Goal: Task Accomplishment & Management: Use online tool/utility

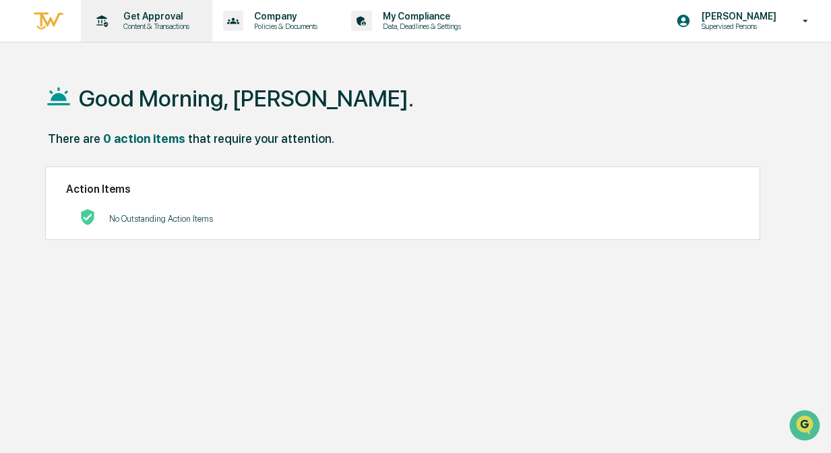
click at [162, 28] on p "Content & Transactions" at bounding box center [155, 26] width 84 height 9
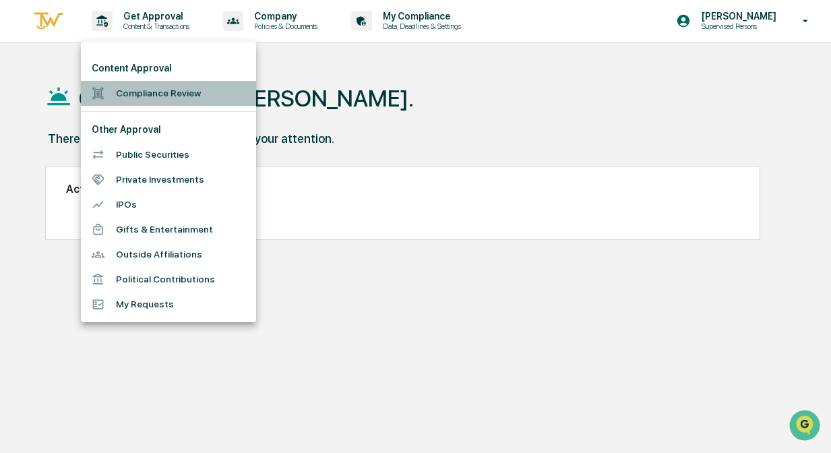
click at [161, 96] on li "Compliance Review" at bounding box center [168, 93] width 175 height 25
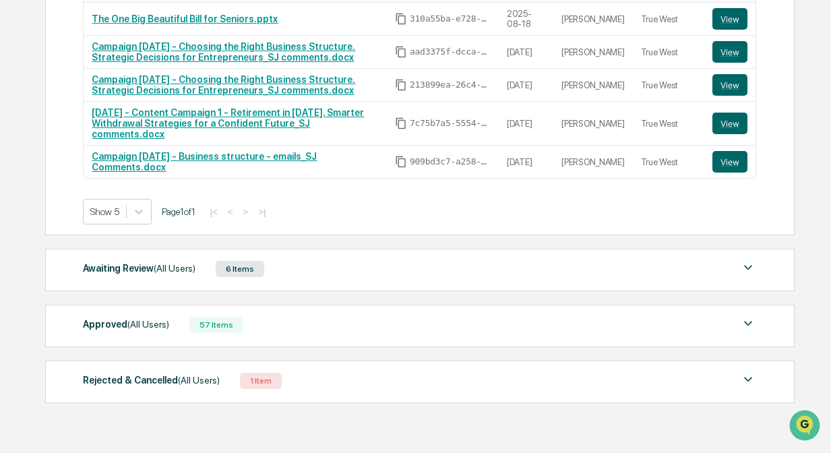
scroll to position [313, 0]
click at [341, 264] on div "Awaiting Review (All Users) 6 Items" at bounding box center [419, 268] width 673 height 19
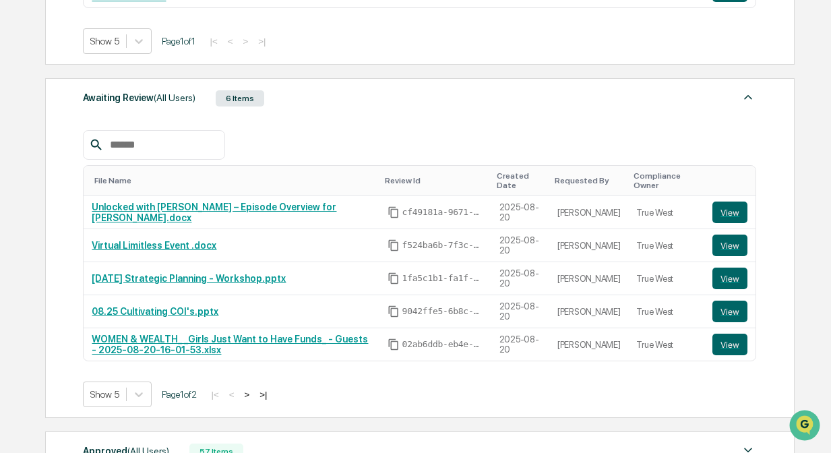
scroll to position [484, 0]
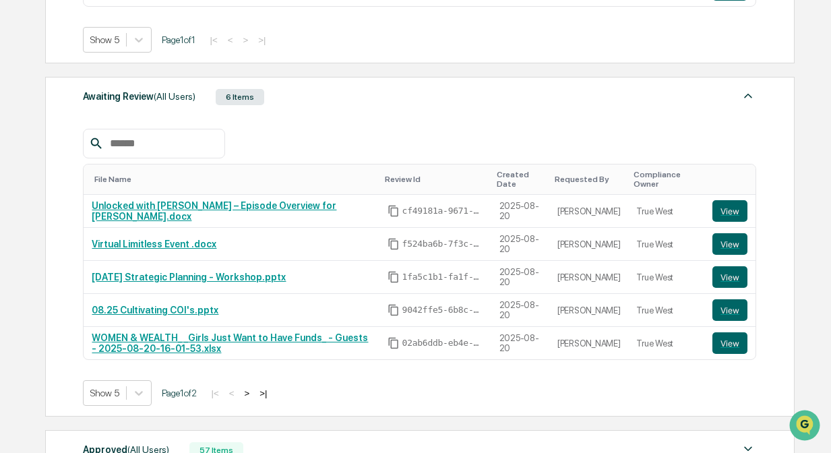
click at [254, 389] on button ">" at bounding box center [247, 393] width 13 height 11
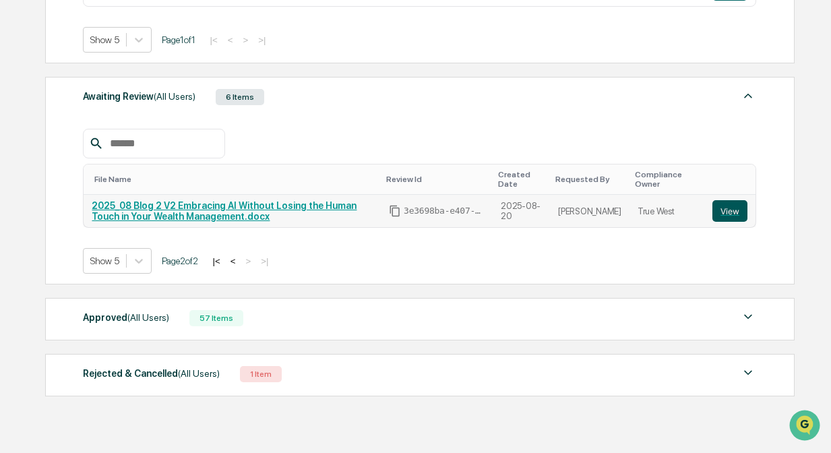
click at [738, 206] on button "View" at bounding box center [729, 211] width 35 height 22
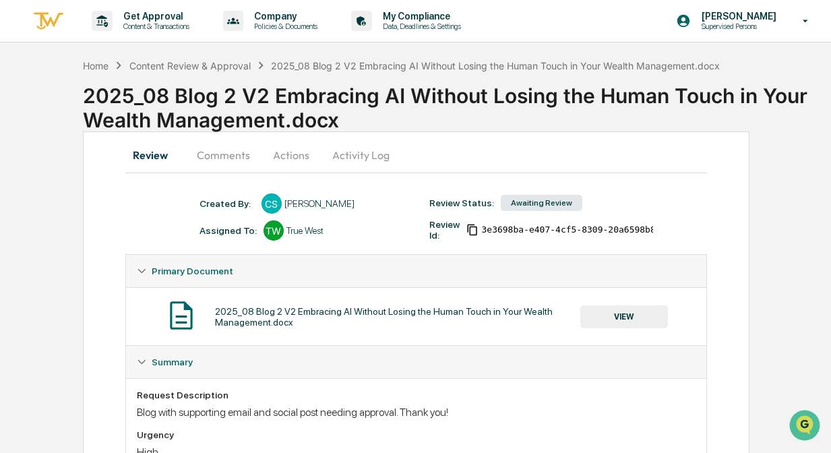
click at [281, 157] on button "Actions" at bounding box center [291, 155] width 61 height 32
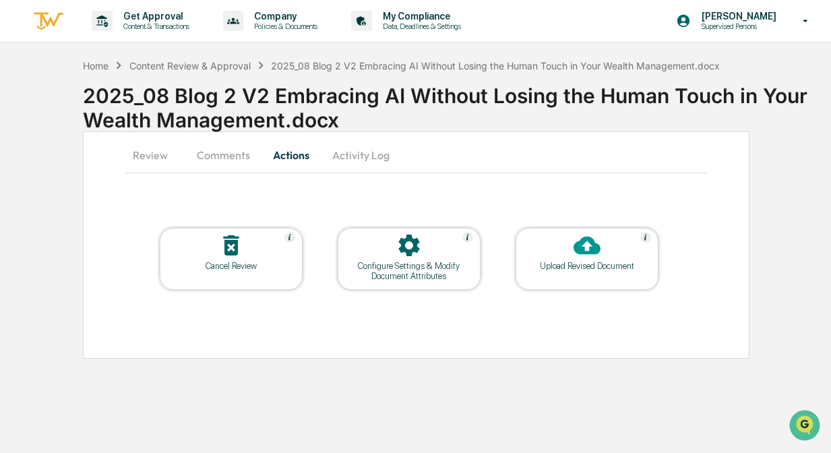
click at [218, 158] on button "Comments" at bounding box center [223, 155] width 75 height 32
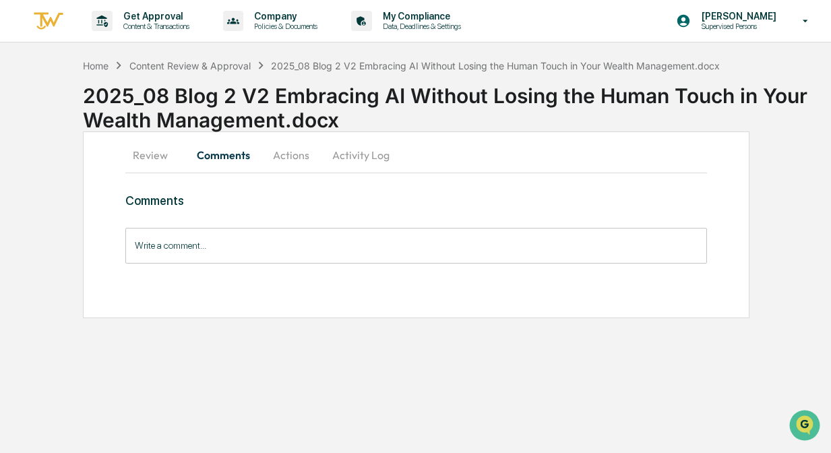
click at [367, 158] on button "Activity Log" at bounding box center [361, 155] width 79 height 32
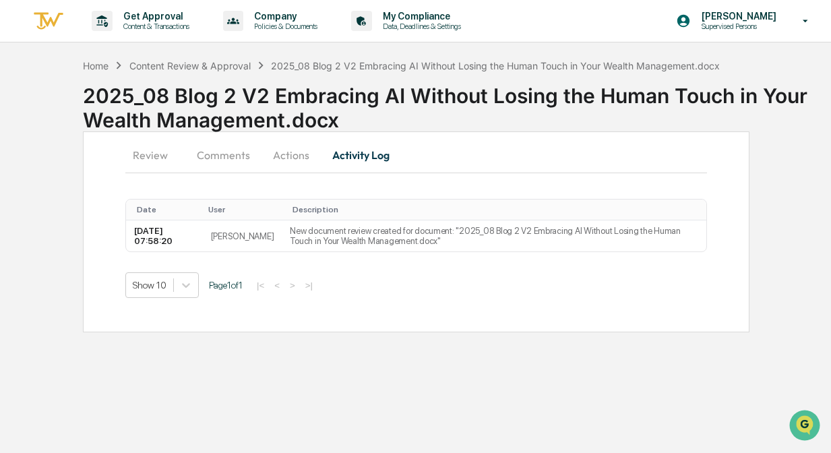
click at [287, 155] on button "Actions" at bounding box center [291, 155] width 61 height 32
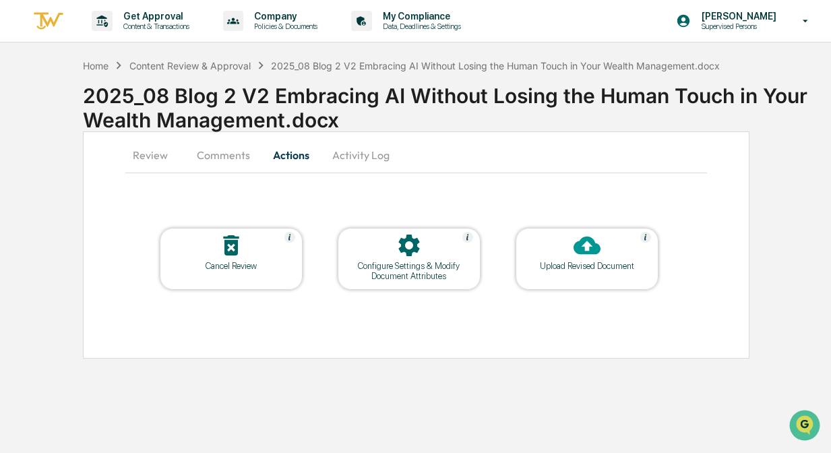
click at [348, 164] on button "Activity Log" at bounding box center [361, 155] width 79 height 32
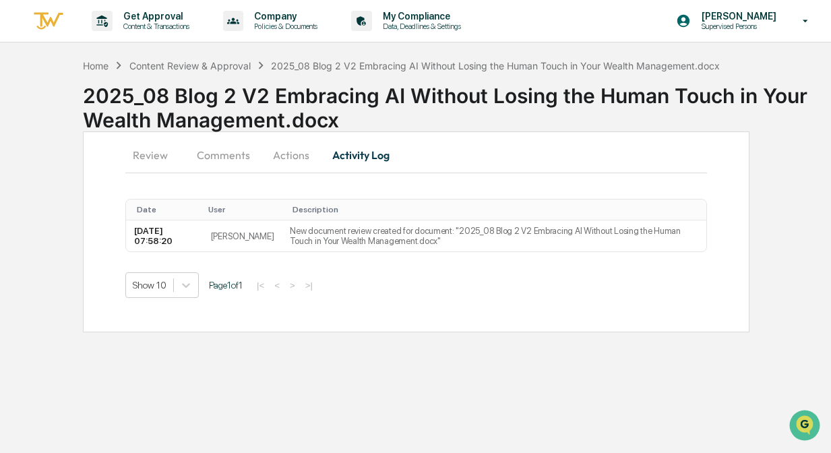
click at [166, 148] on button "Review" at bounding box center [155, 155] width 61 height 32
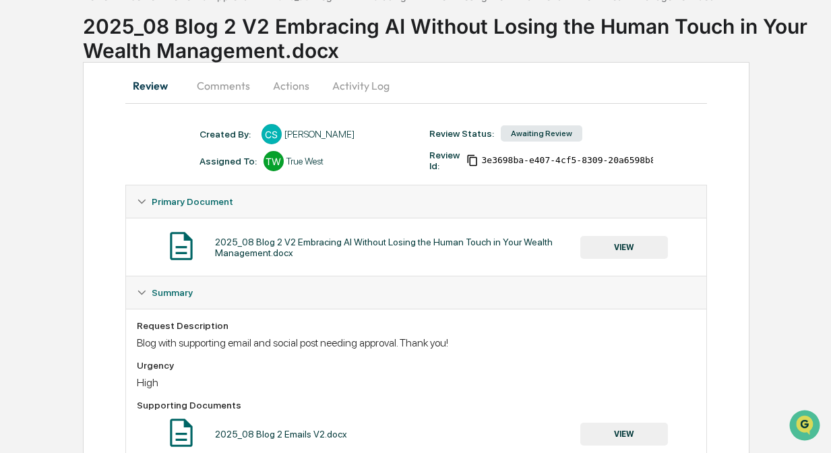
scroll to position [41, 0]
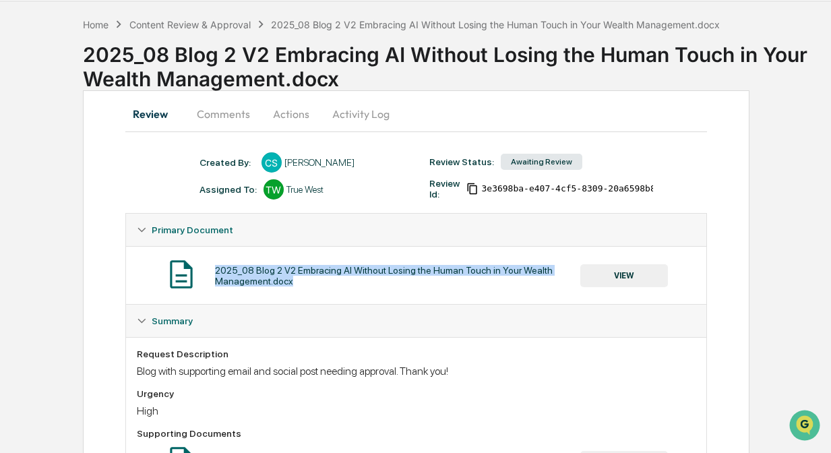
drag, startPoint x: 212, startPoint y: 271, endPoint x: 306, endPoint y: 281, distance: 94.2
click at [306, 281] on div "2025_08 Blog 2 V2 Embracing AI Without Losing the Human Touch in Your Wealth Ma…" at bounding box center [416, 275] width 559 height 36
copy div "2025_08 Blog 2 V2 Embracing AI Without Losing the Human Touch in Your Wealth Ma…"
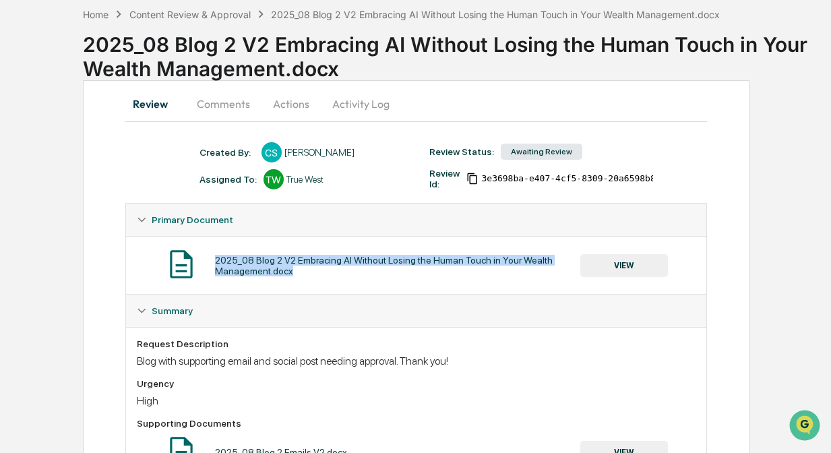
scroll to position [54, 0]
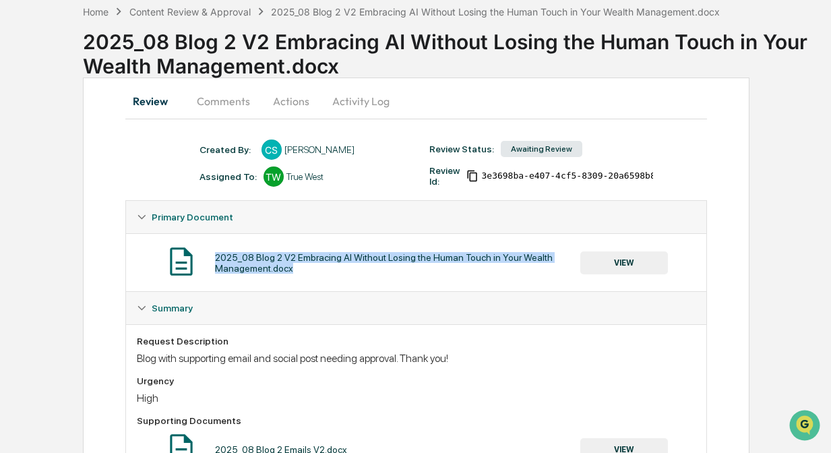
click at [367, 106] on button "Activity Log" at bounding box center [361, 101] width 79 height 32
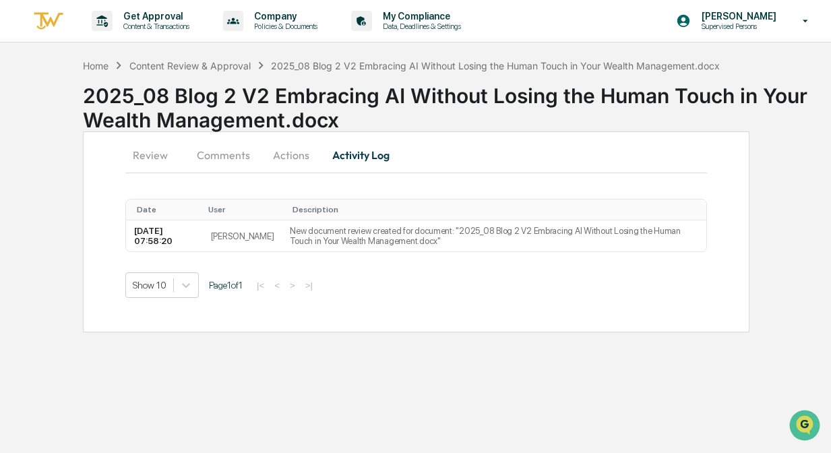
scroll to position [0, 0]
